Goal: Information Seeking & Learning: Learn about a topic

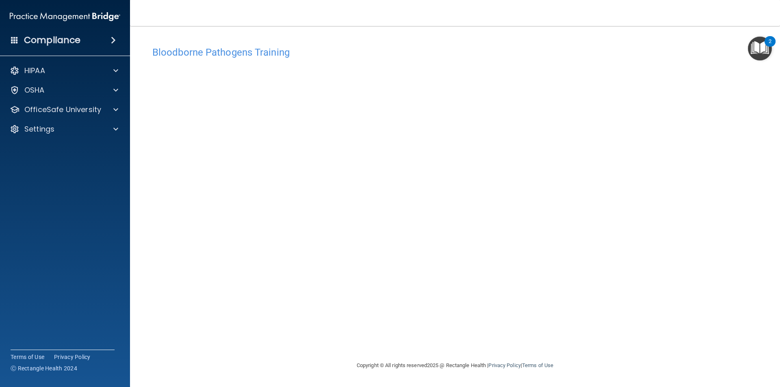
click at [492, 346] on div "Bloodborne Pathogens Training This course doesn’t expire until [DATE]. Are you …" at bounding box center [455, 201] width 618 height 319
click at [754, 52] on img "Open Resource Center, 2 new notifications" at bounding box center [760, 49] width 24 height 24
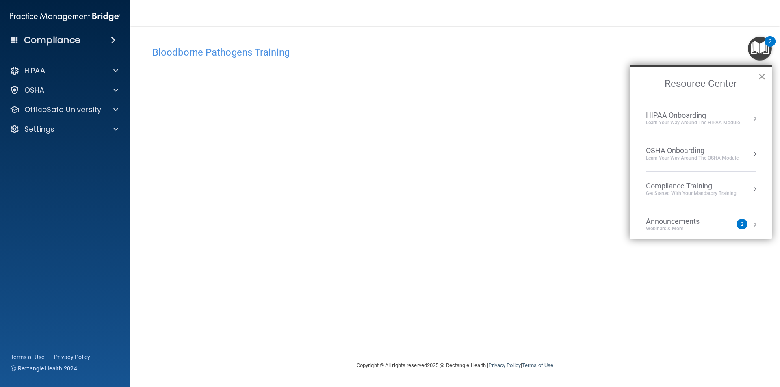
click at [761, 76] on button "×" at bounding box center [762, 76] width 8 height 13
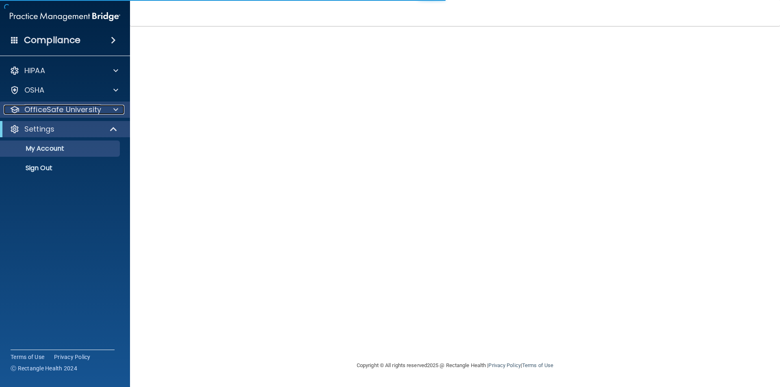
click at [119, 113] on div at bounding box center [114, 110] width 20 height 10
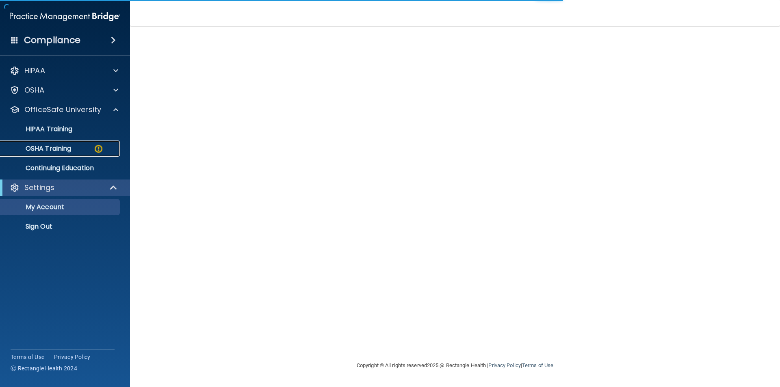
click at [68, 149] on p "OSHA Training" at bounding box center [38, 149] width 66 height 8
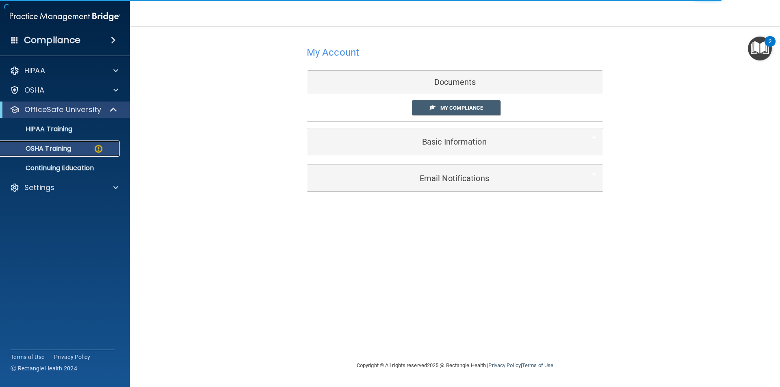
click at [62, 148] on p "OSHA Training" at bounding box center [38, 149] width 66 height 8
click at [58, 167] on p "Continuing Education" at bounding box center [60, 168] width 111 height 8
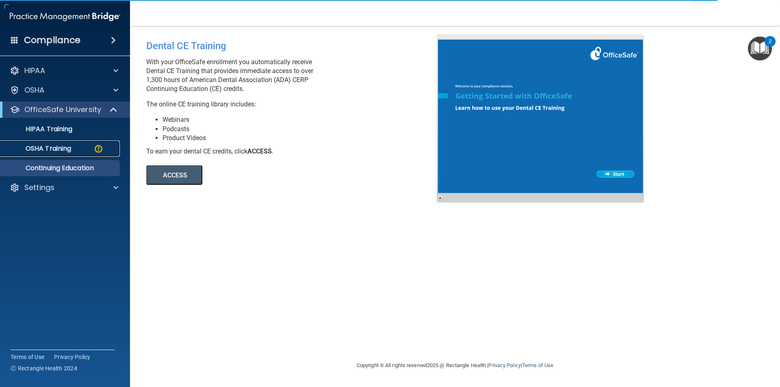
click at [59, 147] on p "OSHA Training" at bounding box center [38, 149] width 66 height 8
click at [69, 111] on p "OfficeSafe University" at bounding box center [62, 110] width 77 height 10
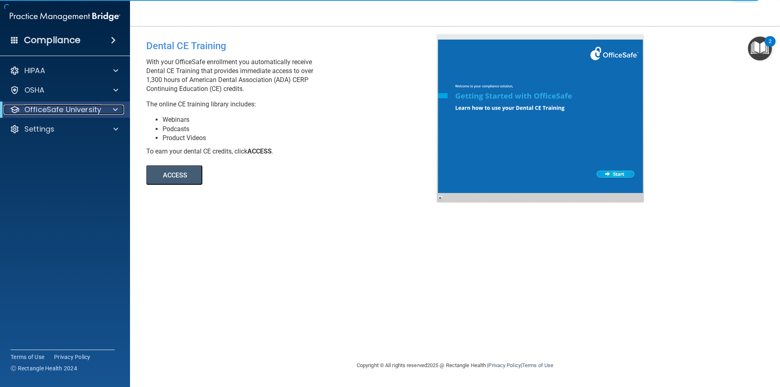
click at [69, 111] on p "OfficeSafe University" at bounding box center [62, 110] width 77 height 10
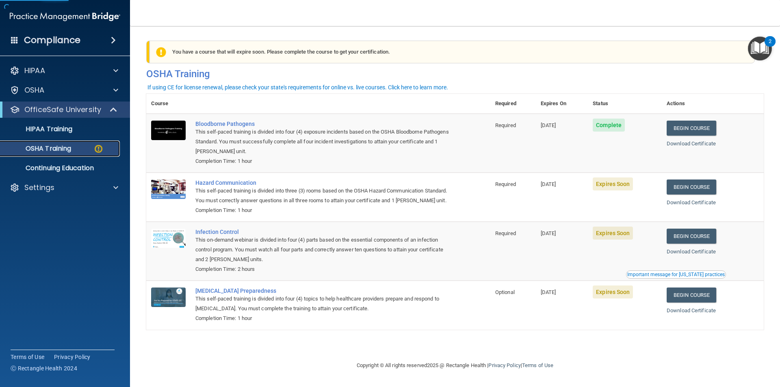
click at [61, 149] on p "OSHA Training" at bounding box center [38, 149] width 66 height 8
